Goal: Obtain resource: Obtain resource

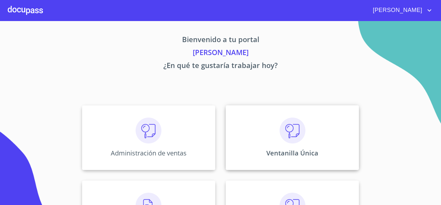
click at [259, 119] on div "Ventanilla Única" at bounding box center [292, 137] width 133 height 65
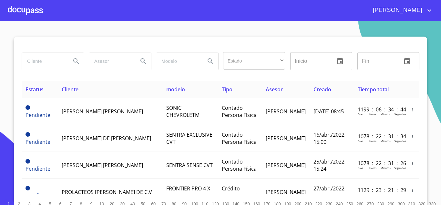
click at [31, 61] on input "search" at bounding box center [44, 60] width 44 height 17
type input "ARRENDA"
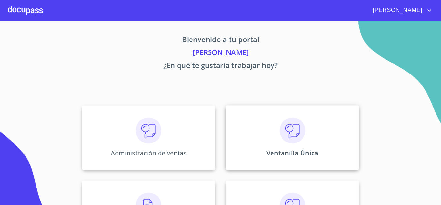
click at [251, 145] on div "Ventanilla Única" at bounding box center [292, 137] width 133 height 65
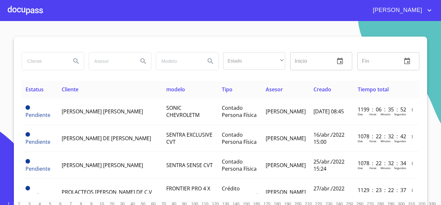
click at [42, 64] on input "search" at bounding box center [44, 60] width 44 height 17
type input "ARRENDA GDL"
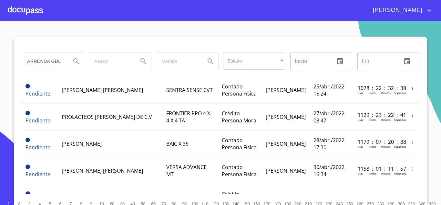
scroll to position [97, 0]
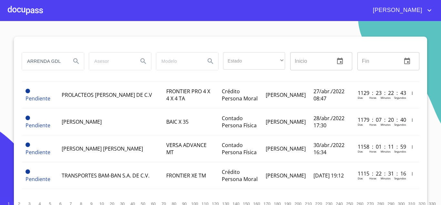
click at [72, 60] on icon "Search" at bounding box center [76, 61] width 8 height 8
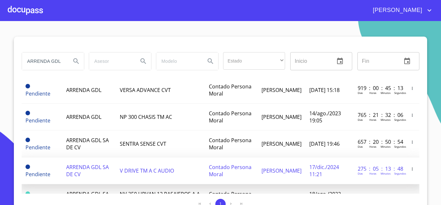
scroll to position [32, 0]
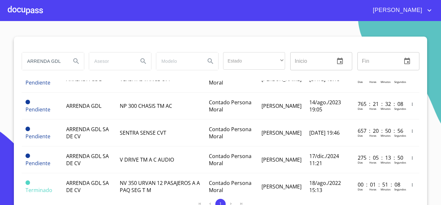
click at [73, 62] on icon "Search" at bounding box center [76, 61] width 8 height 8
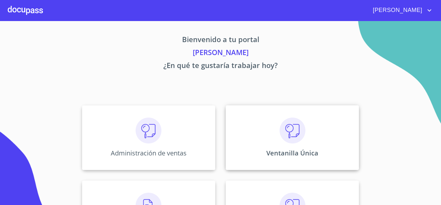
click at [247, 142] on div "Ventanilla Única" at bounding box center [292, 137] width 133 height 65
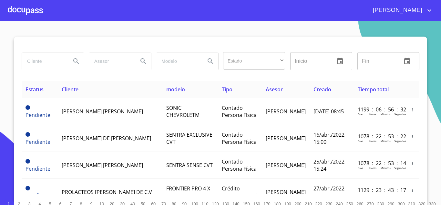
click at [46, 66] on input "search" at bounding box center [44, 60] width 44 height 17
type input "arrenda gdl"
click at [74, 62] on icon "Search" at bounding box center [75, 60] width 5 height 5
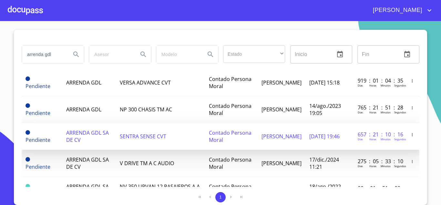
scroll to position [32, 0]
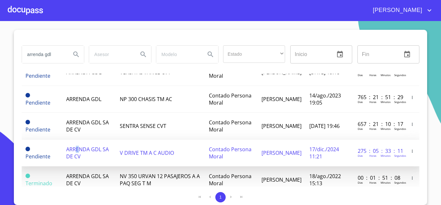
click at [77, 151] on span "ARRENDA GDL SA DE CV" at bounding box center [87, 152] width 43 height 14
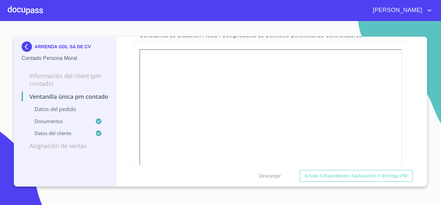
scroll to position [2473, 0]
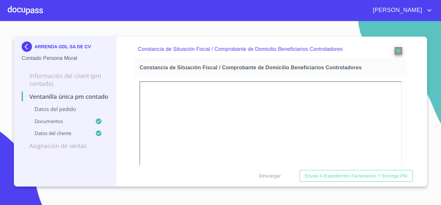
click at [22, 47] on img at bounding box center [28, 46] width 13 height 10
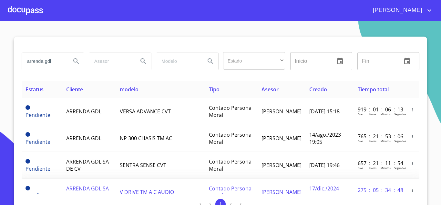
click at [77, 188] on span "ARRENDA GDL SA DE CV" at bounding box center [87, 192] width 43 height 14
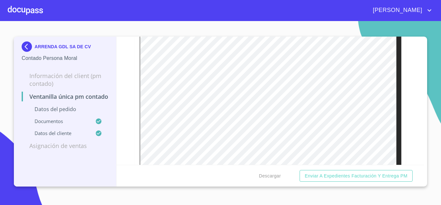
scroll to position [872, 0]
click at [266, 175] on span "Descargar" at bounding box center [270, 176] width 22 height 8
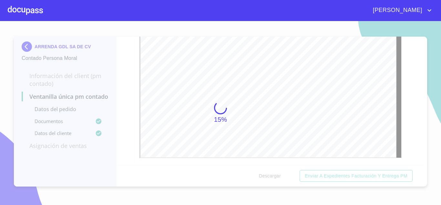
click at [407, 89] on div "15%" at bounding box center [220, 113] width 441 height 184
click at [427, 9] on icon "account of current user" at bounding box center [430, 10] width 8 height 8
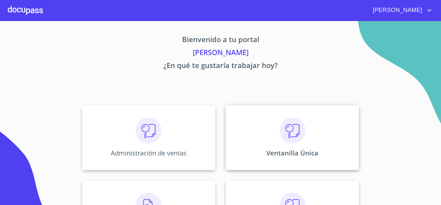
click at [307, 146] on div "Ventanilla Única" at bounding box center [292, 137] width 133 height 65
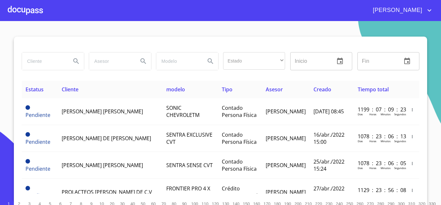
click at [58, 65] on input "search" at bounding box center [44, 60] width 44 height 17
type input "arrenda gdl"
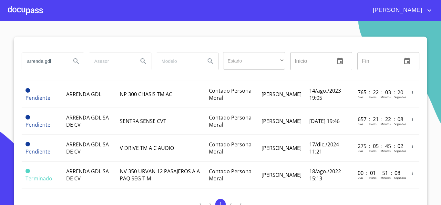
scroll to position [49, 0]
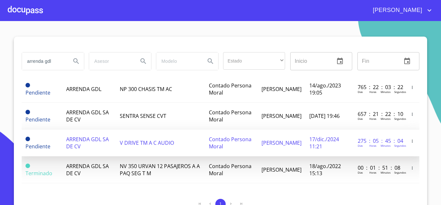
click at [75, 142] on span "ARRENDA GDL SA DE CV" at bounding box center [87, 142] width 43 height 14
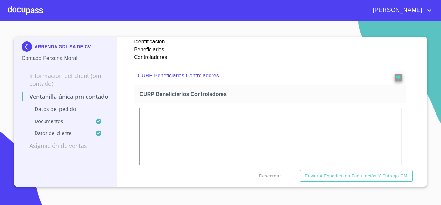
scroll to position [2197, 0]
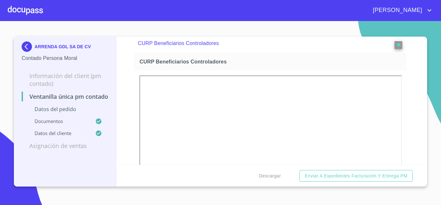
click at [415, 153] on div "Ventanilla única PM contado Datos del pedido Marca   * Nissan ​ Año 2024 ​ Colo…" at bounding box center [271, 101] width 308 height 128
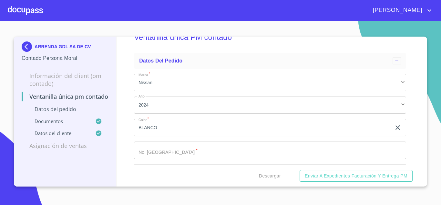
scroll to position [0, 0]
